Goal: Task Accomplishment & Management: Manage account settings

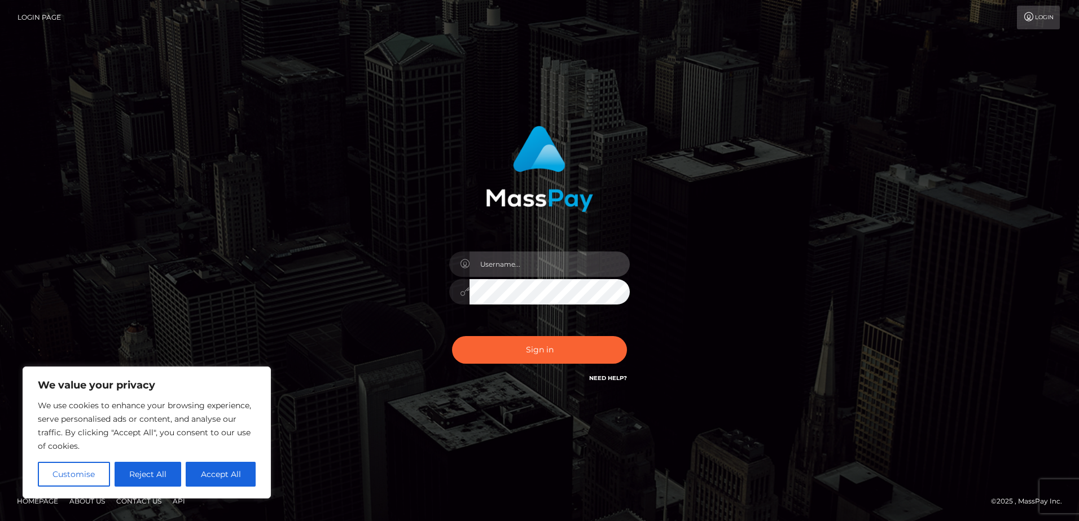
click at [547, 265] on input "text" at bounding box center [549, 264] width 160 height 25
type input "athenaa.night@gmail.com"
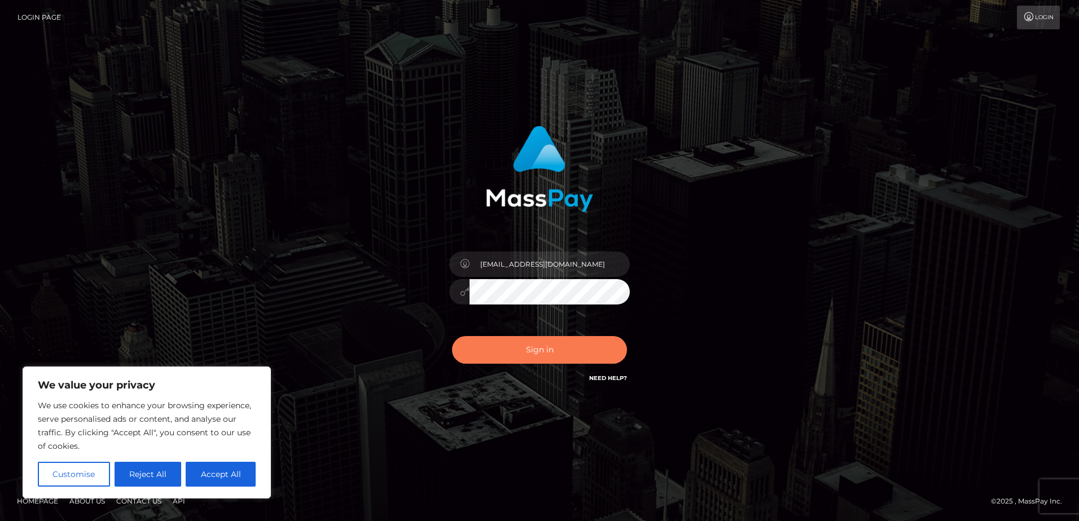
click at [548, 339] on button "Sign in" at bounding box center [539, 350] width 175 height 28
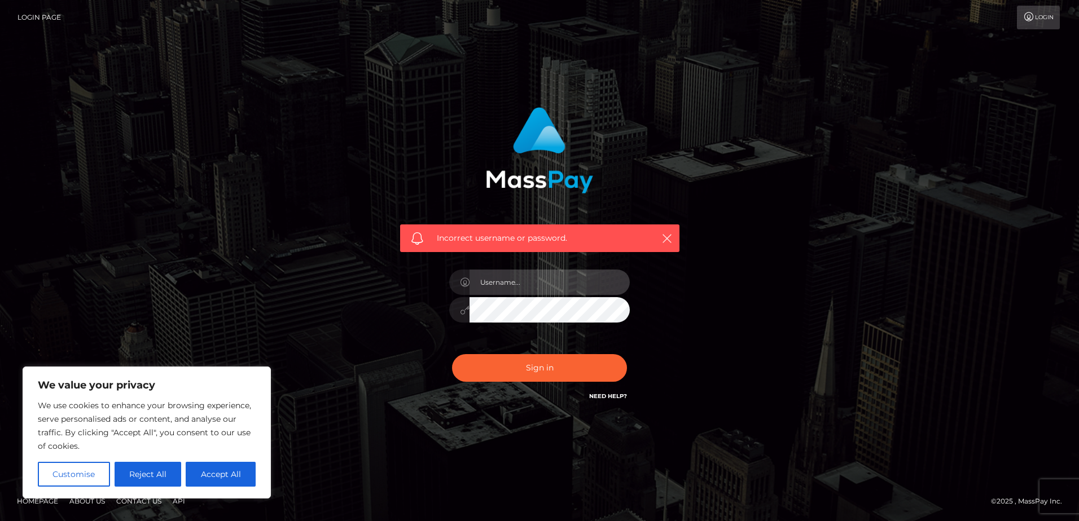
click at [527, 285] on input "text" at bounding box center [549, 282] width 160 height 25
type input "athenaa.night@gmail.com"
click at [452, 354] on button "Sign in" at bounding box center [539, 368] width 175 height 28
click at [218, 468] on button "Accept All" at bounding box center [221, 474] width 70 height 25
checkbox input "true"
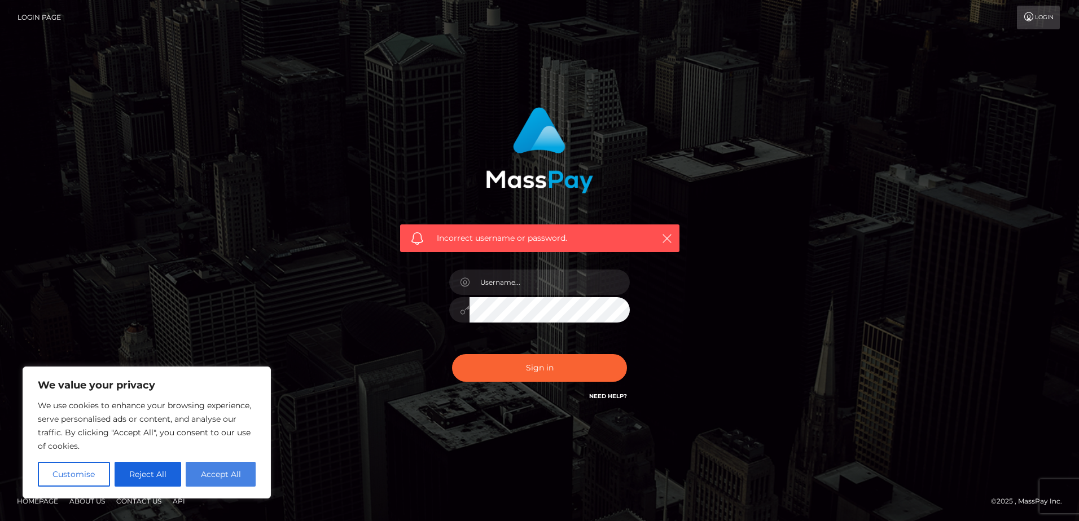
checkbox input "true"
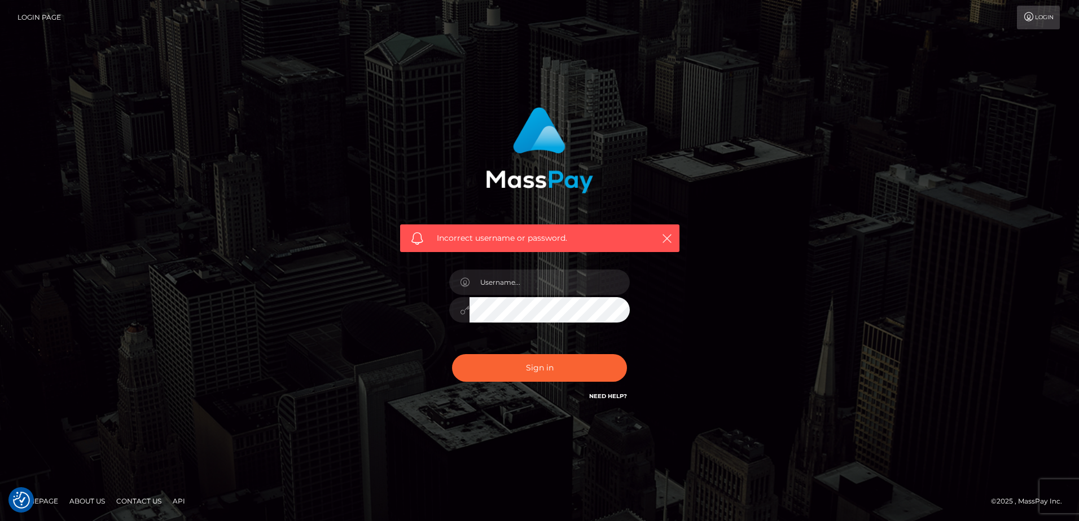
click at [589, 385] on div "Sign in Need Help?" at bounding box center [539, 372] width 197 height 50
click at [569, 363] on button "Sign in" at bounding box center [539, 368] width 175 height 28
click at [534, 288] on input "text" at bounding box center [549, 282] width 160 height 25
type input "[EMAIL_ADDRESS][DOMAIN_NAME]"
click at [452, 354] on button "Sign in" at bounding box center [539, 368] width 175 height 28
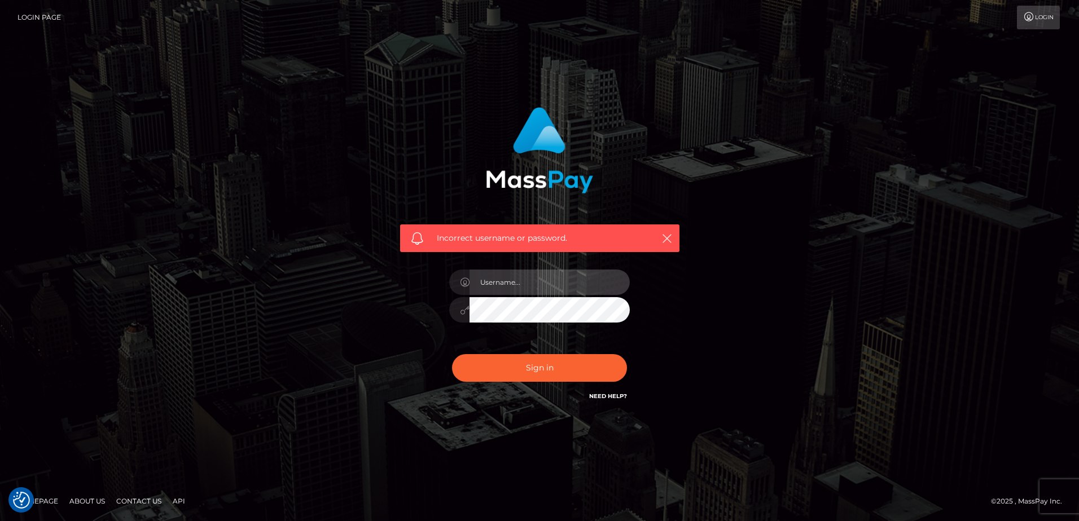
click at [546, 280] on input "text" at bounding box center [549, 282] width 160 height 25
type input "athenaa.night@gmail.com"
click at [452, 354] on button "Sign in" at bounding box center [539, 368] width 175 height 28
